Goal: Information Seeking & Learning: Learn about a topic

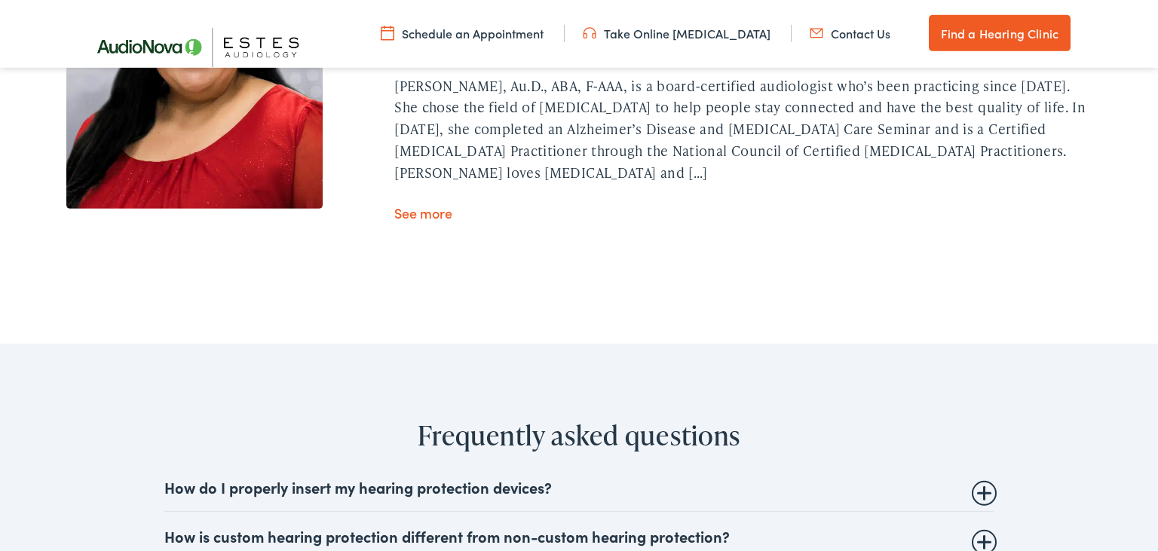
scroll to position [4934, 0]
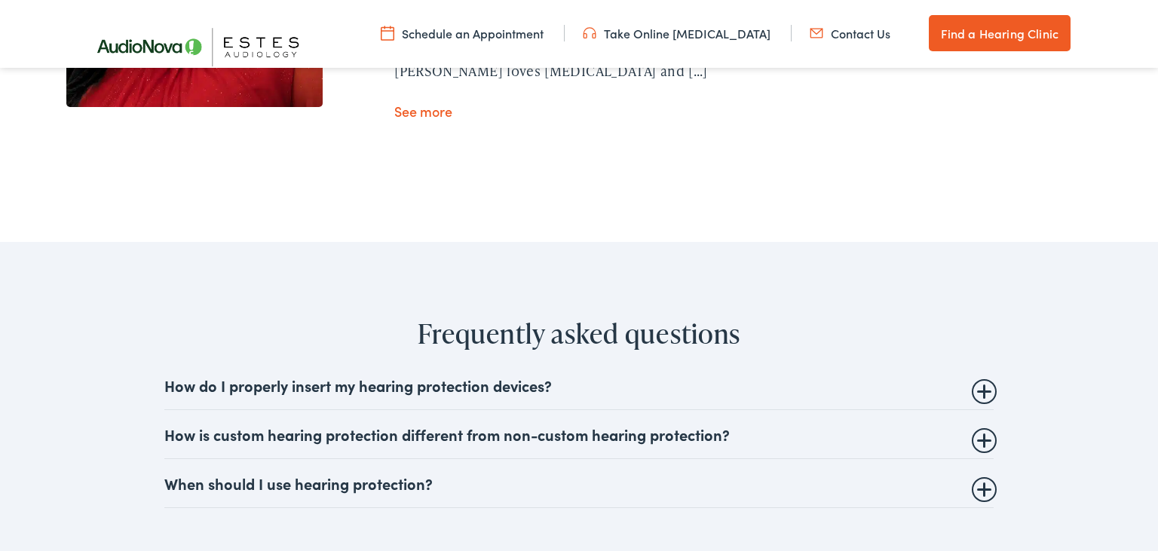
click at [348, 376] on summary "How do I properly insert my hearing protection devices?" at bounding box center [578, 385] width 829 height 18
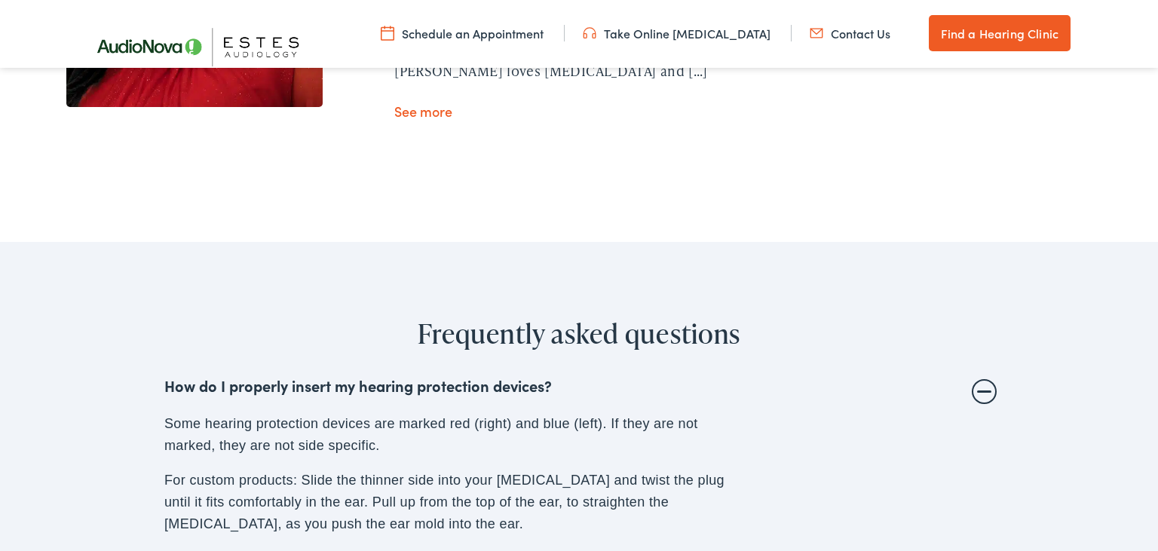
scroll to position [5093, 0]
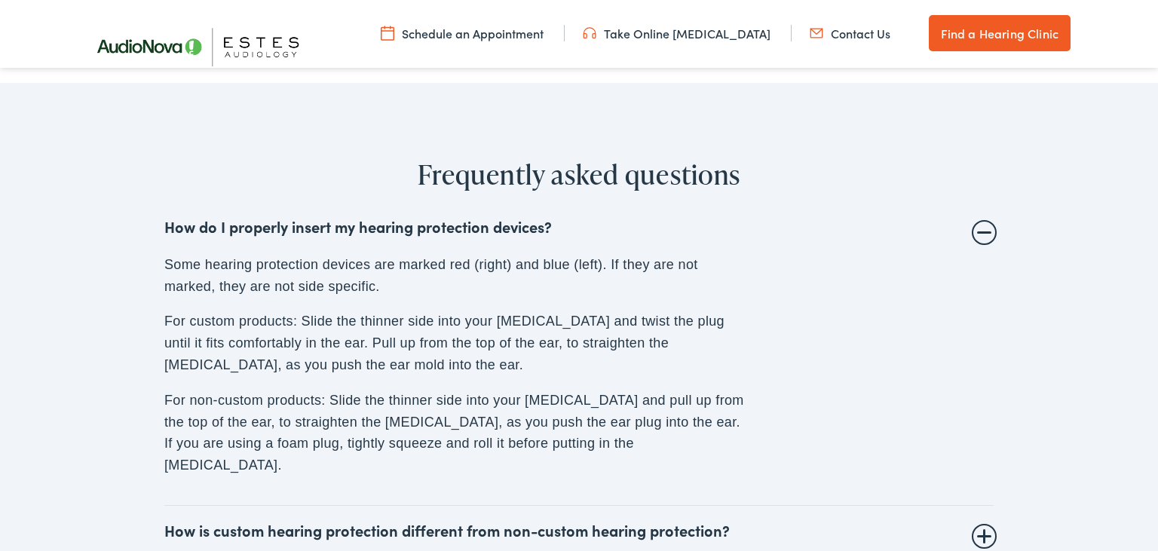
click at [484, 521] on summary "How is custom hearing protection different from non-custom hearing protection?" at bounding box center [578, 530] width 829 height 18
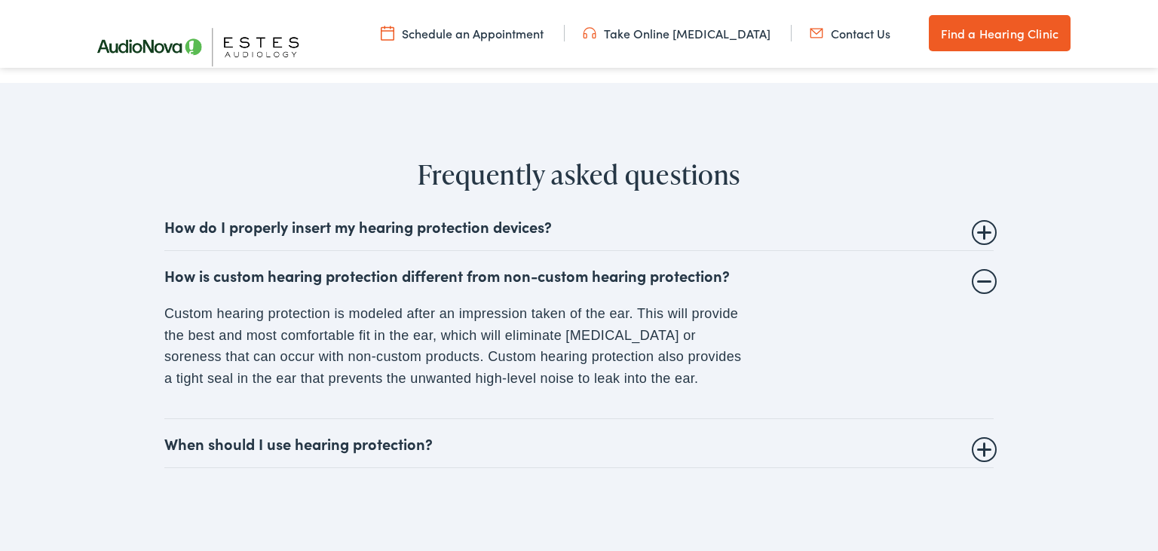
click at [393, 434] on summary "When should I use hearing protection?" at bounding box center [578, 443] width 829 height 18
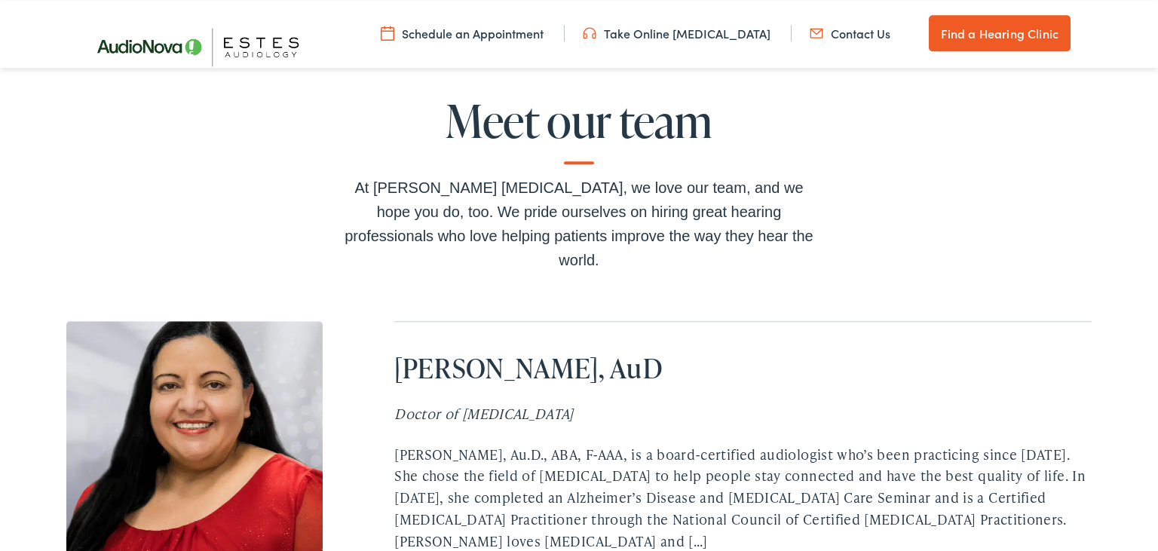
scroll to position [4297, 0]
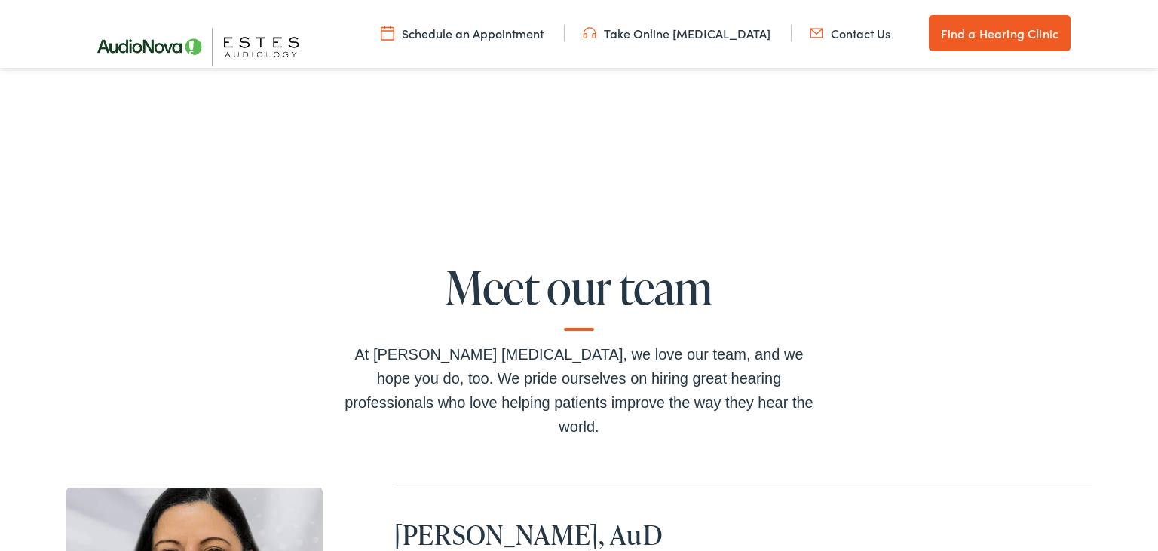
click at [704, 29] on link "Take Online [MEDICAL_DATA]" at bounding box center [677, 33] width 188 height 17
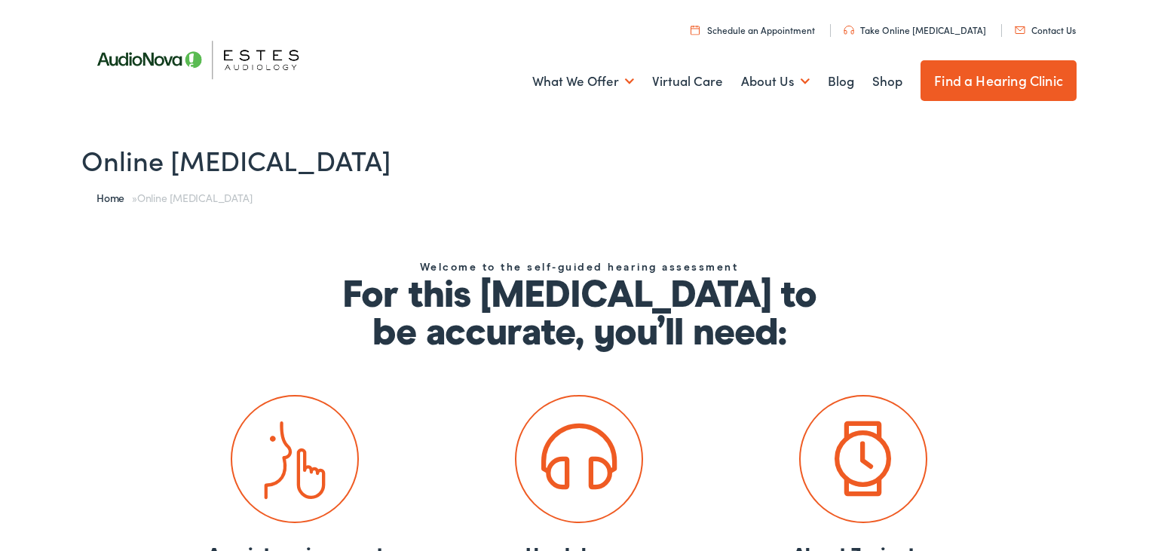
scroll to position [159, 0]
